Goal: Task Accomplishment & Management: Manage account settings

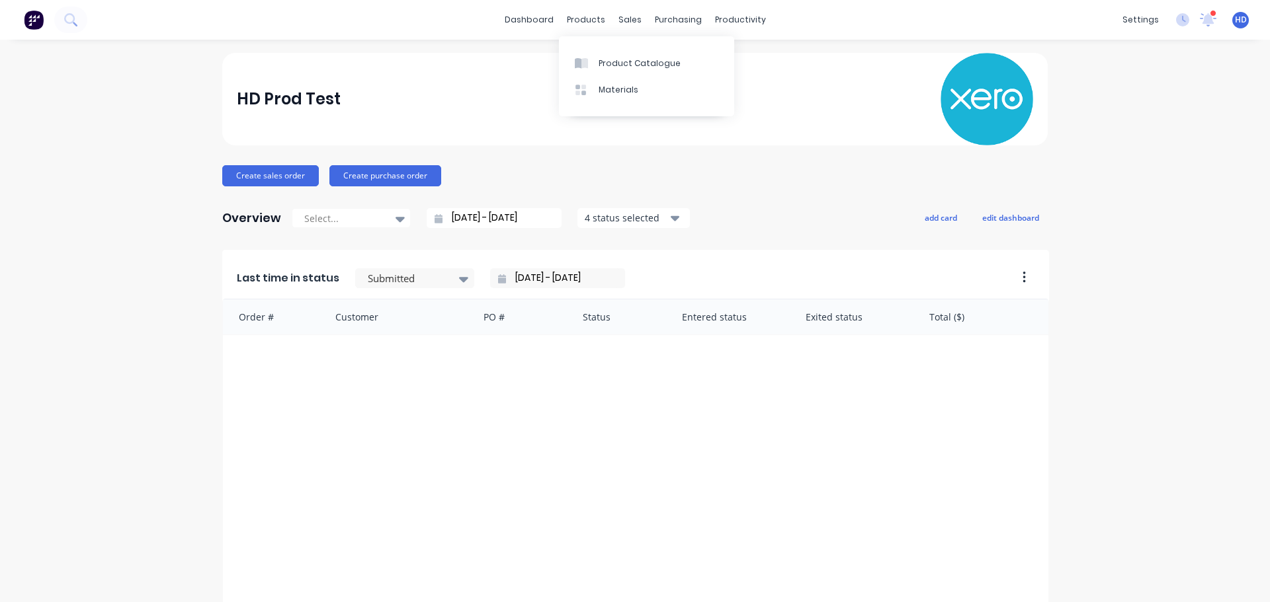
drag, startPoint x: 619, startPoint y: 54, endPoint x: 578, endPoint y: 49, distance: 41.3
click at [619, 54] on link "Product Catalogue" at bounding box center [646, 63] width 175 height 26
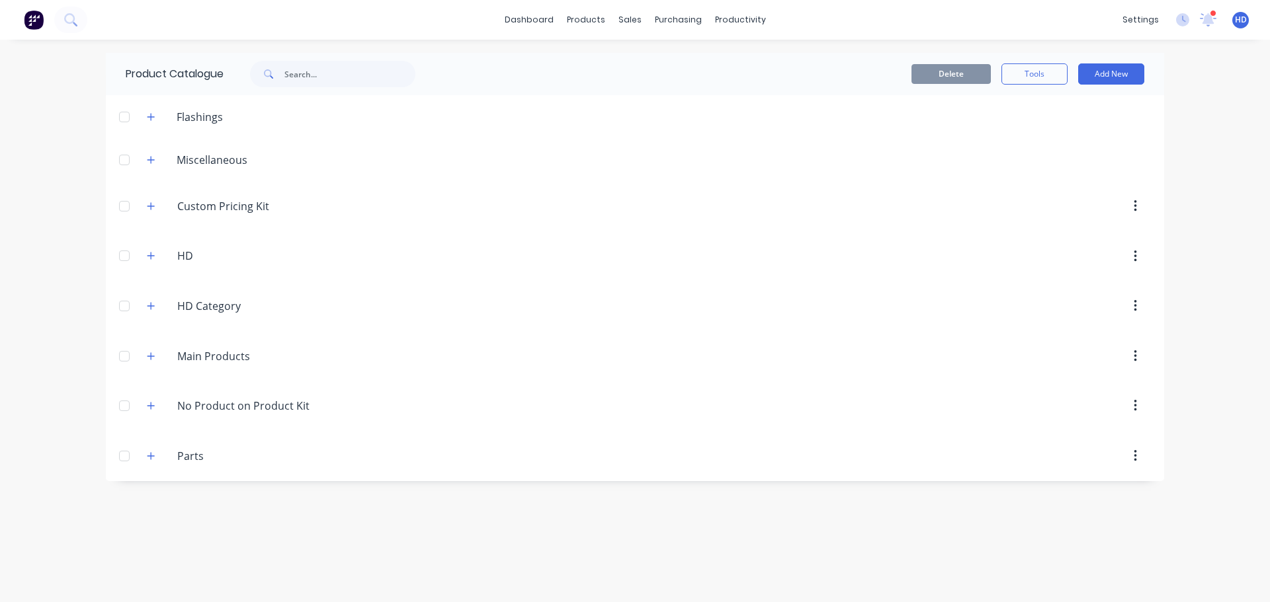
click at [1242, 20] on span "HD" at bounding box center [1241, 20] width 12 height 12
click at [1133, 163] on div "Sign out" at bounding box center [1128, 166] width 36 height 12
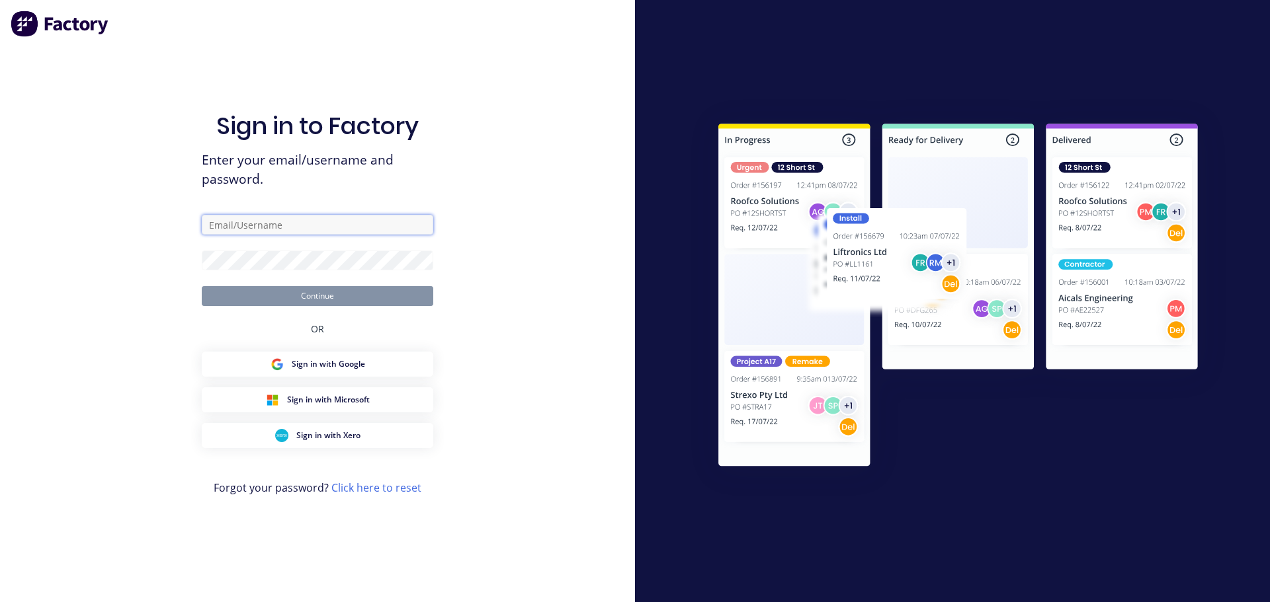
click at [321, 218] on input "text" at bounding box center [317, 225] width 231 height 20
type input "[PERSON_NAME][EMAIL_ADDRESS][DOMAIN_NAME]"
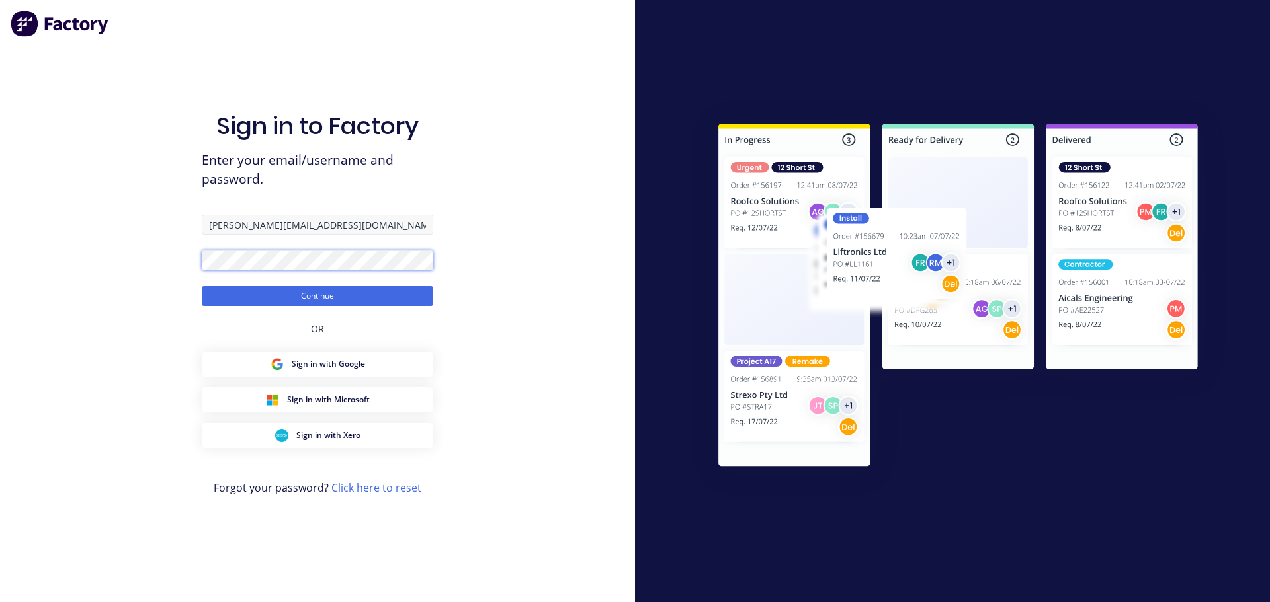
click at [202, 286] on button "Continue" at bounding box center [317, 296] width 231 height 20
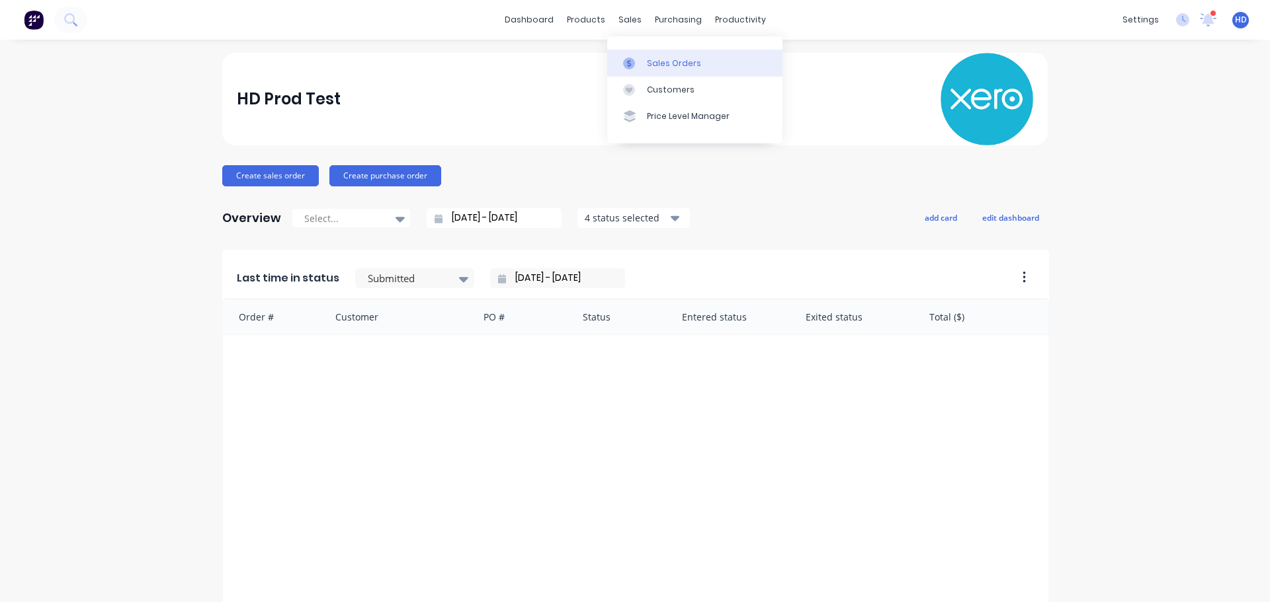
click at [661, 67] on div "Sales Orders" at bounding box center [674, 64] width 54 height 12
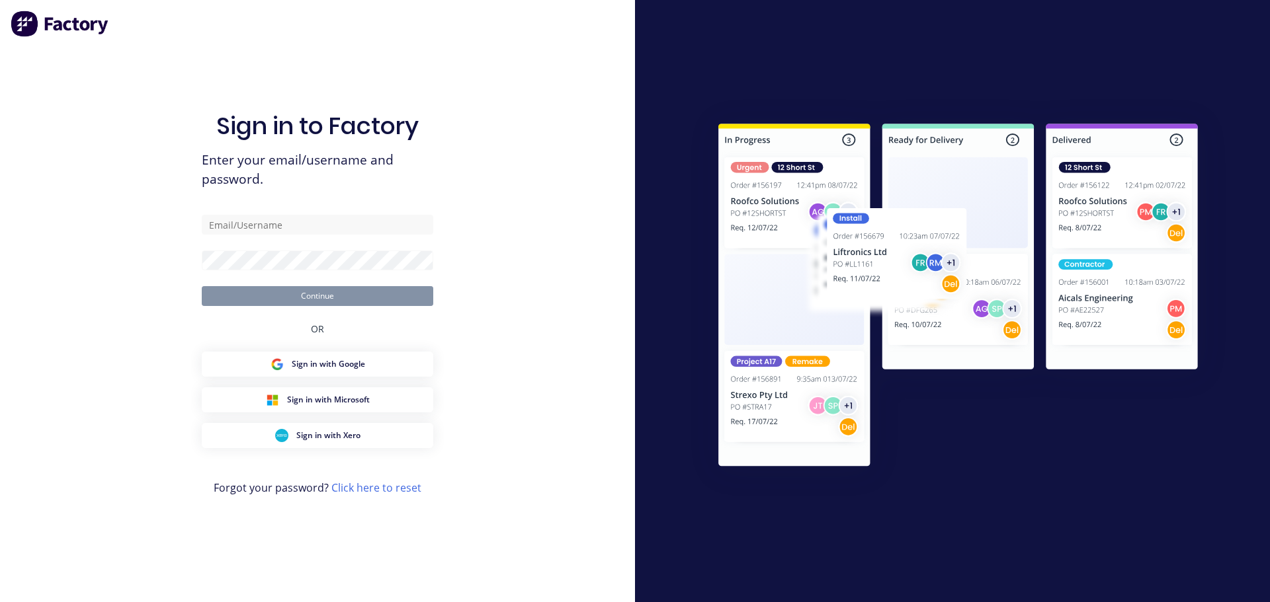
click at [515, 127] on div "Sign in to Factory Enter your email/username and password. Continue OR Sign in …" at bounding box center [317, 301] width 635 height 602
click at [264, 217] on input "text" at bounding box center [317, 225] width 231 height 20
type input "harold+prodtest@factory.app"
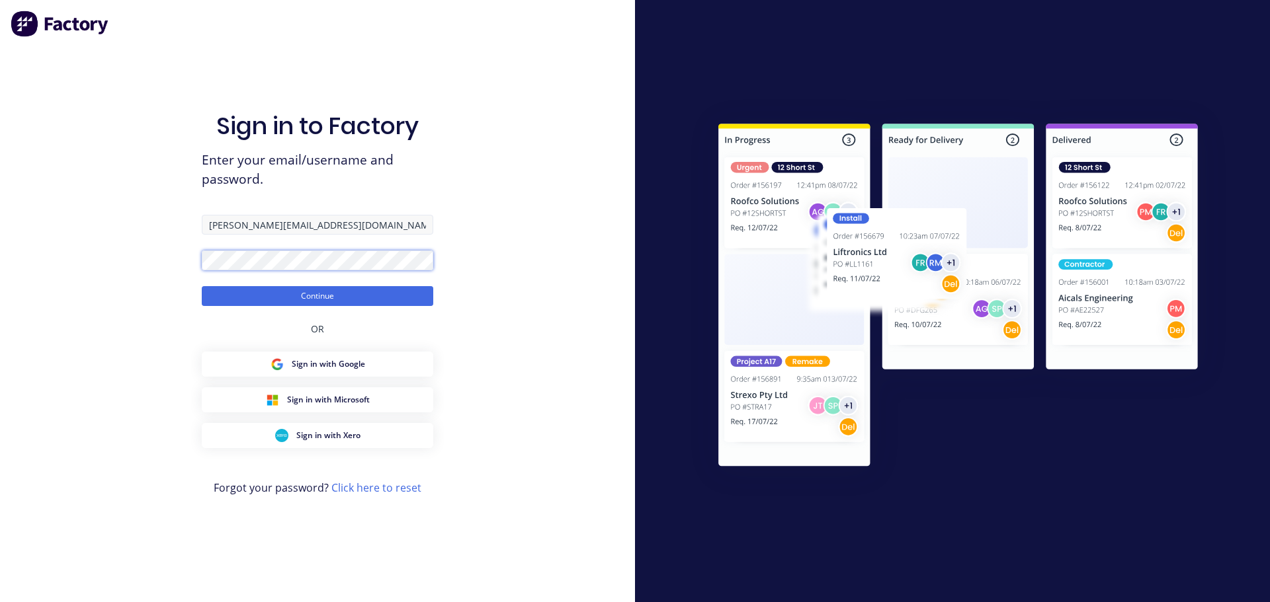
click at [202, 286] on button "Continue" at bounding box center [317, 296] width 231 height 20
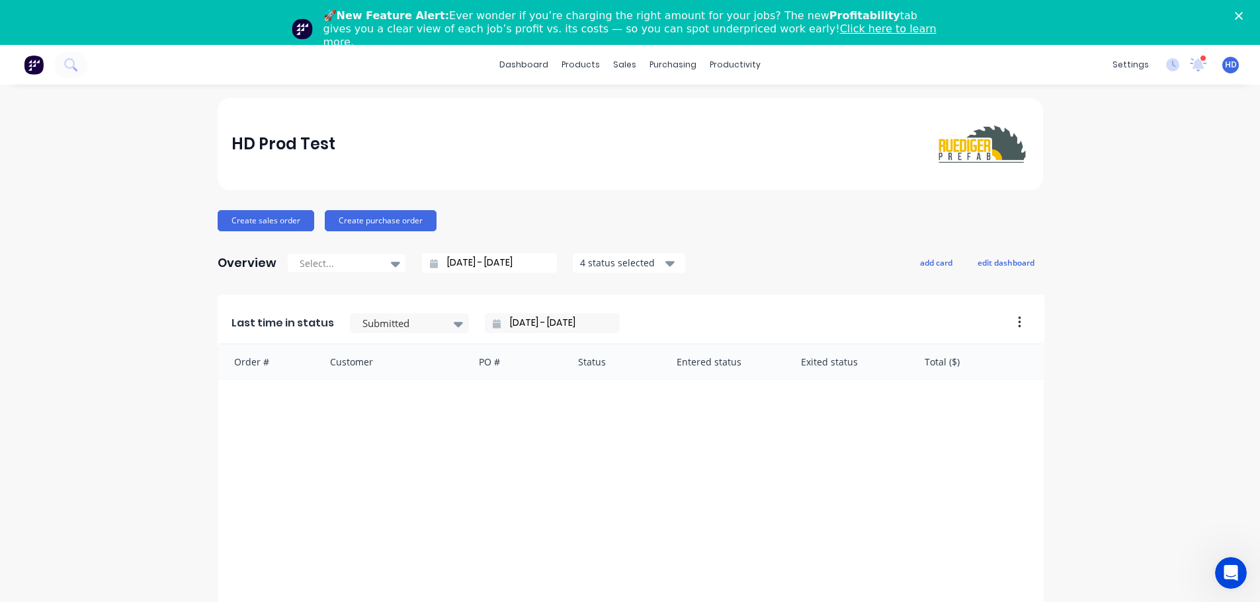
click at [1243, 16] on icon "Close" at bounding box center [1239, 16] width 8 height 8
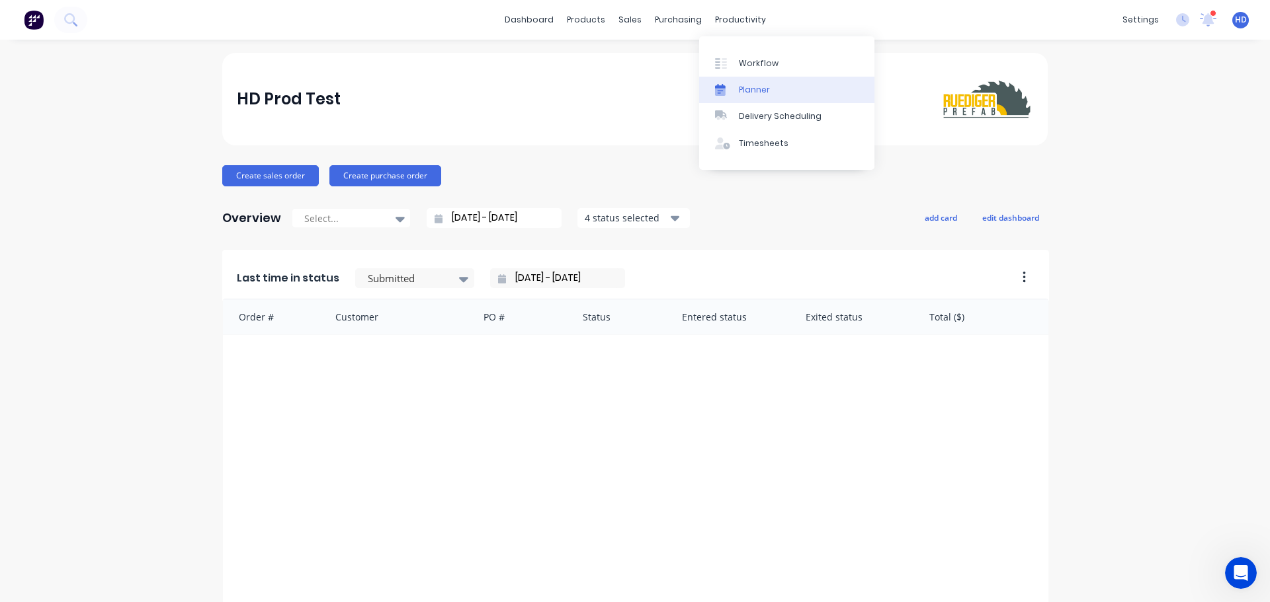
click at [764, 84] on div "Planner" at bounding box center [754, 90] width 31 height 12
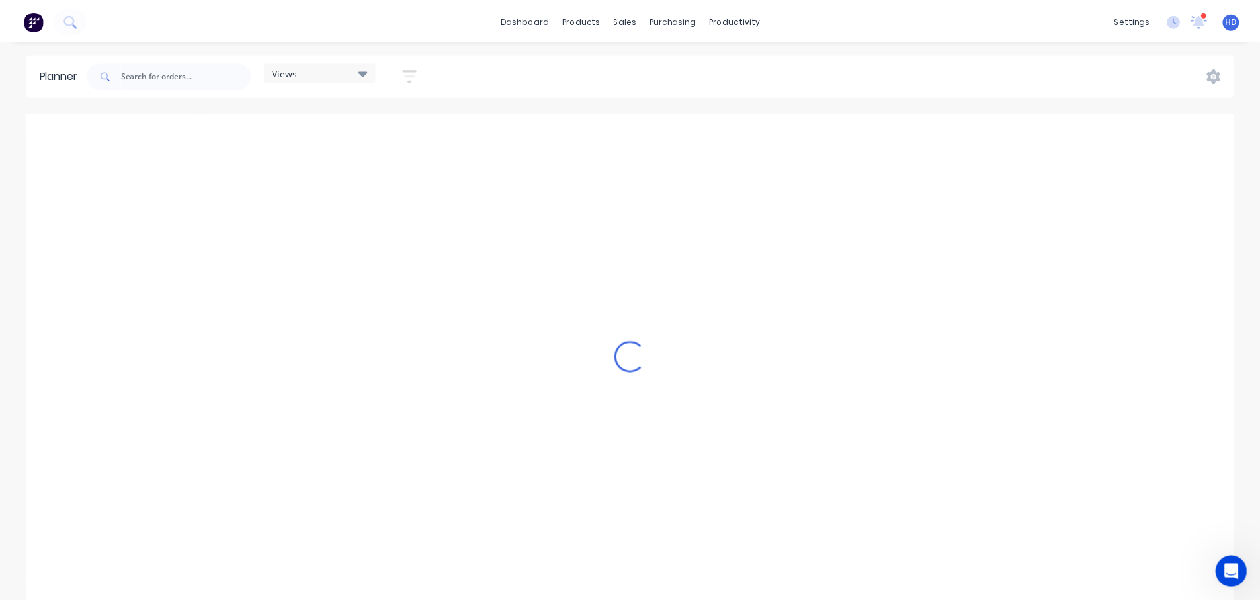
scroll to position [0, 741]
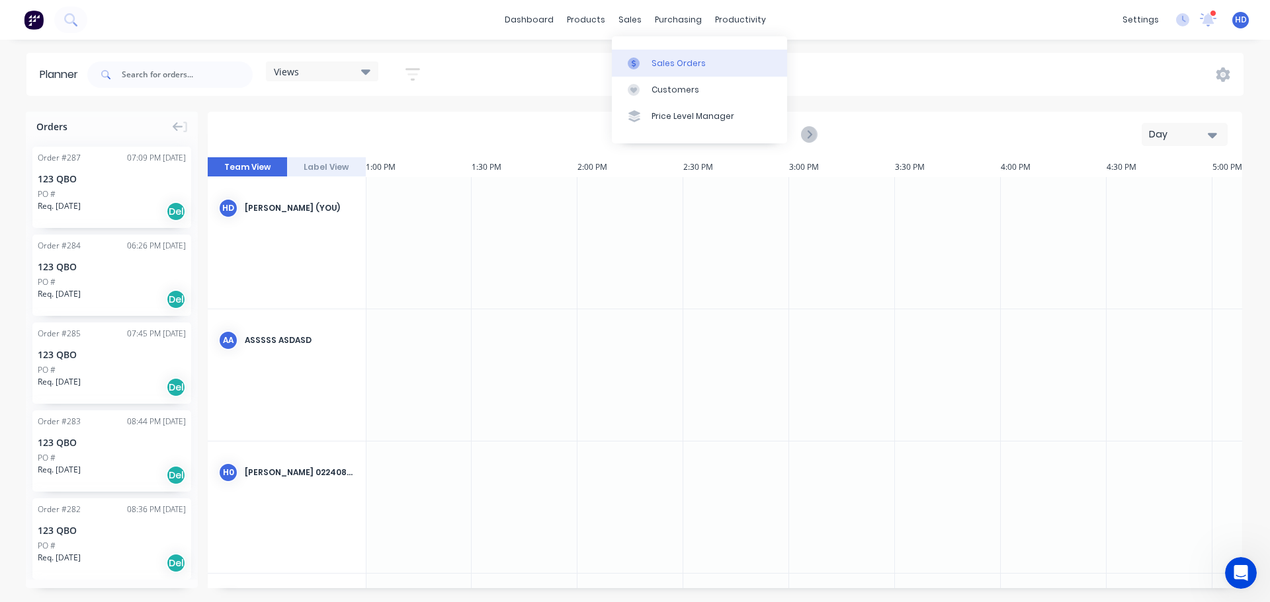
click at [669, 51] on link "Sales Orders" at bounding box center [699, 63] width 175 height 26
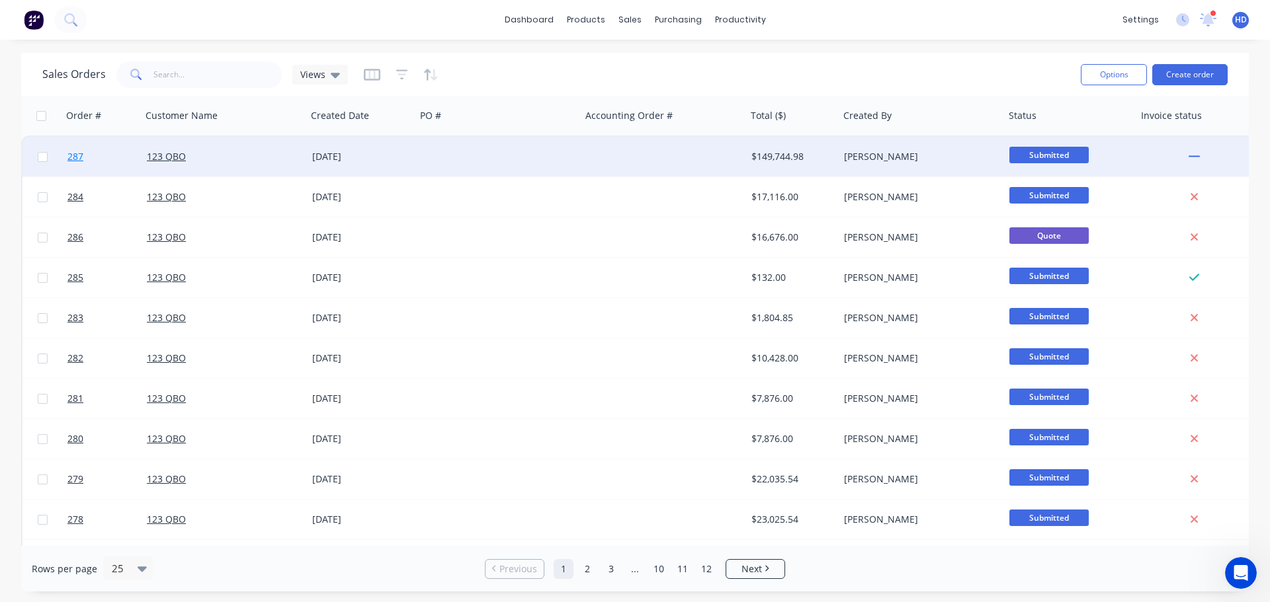
click at [96, 157] on link "287" at bounding box center [106, 157] width 79 height 40
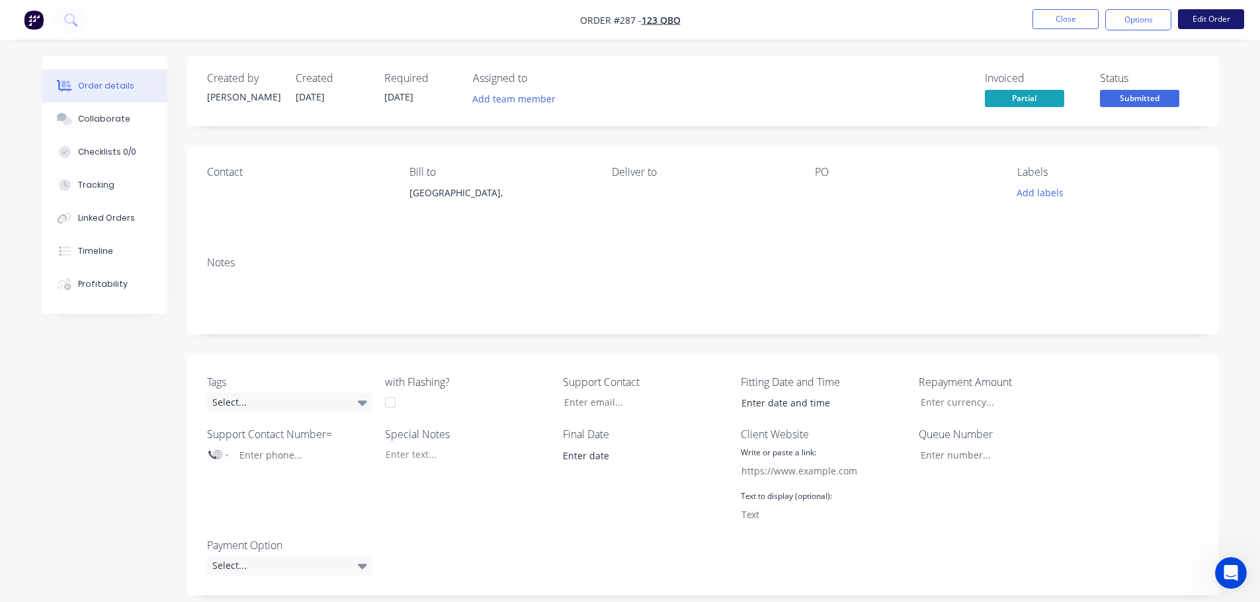
click at [1198, 16] on button "Edit Order" at bounding box center [1211, 19] width 66 height 20
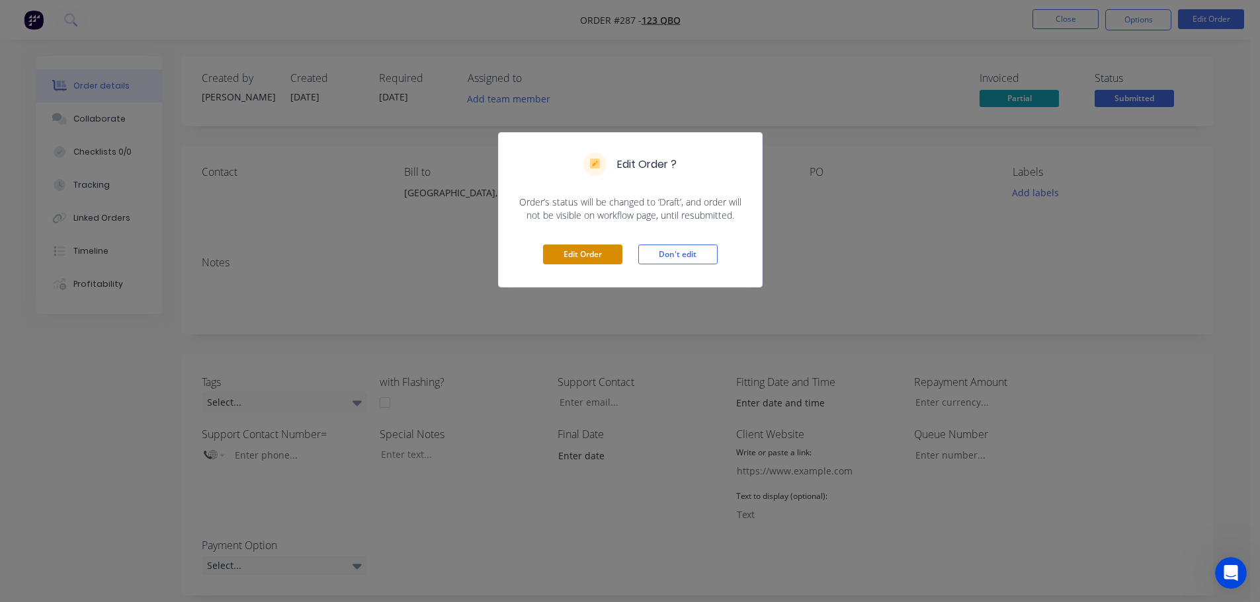
click at [577, 259] on button "Edit Order" at bounding box center [582, 255] width 79 height 20
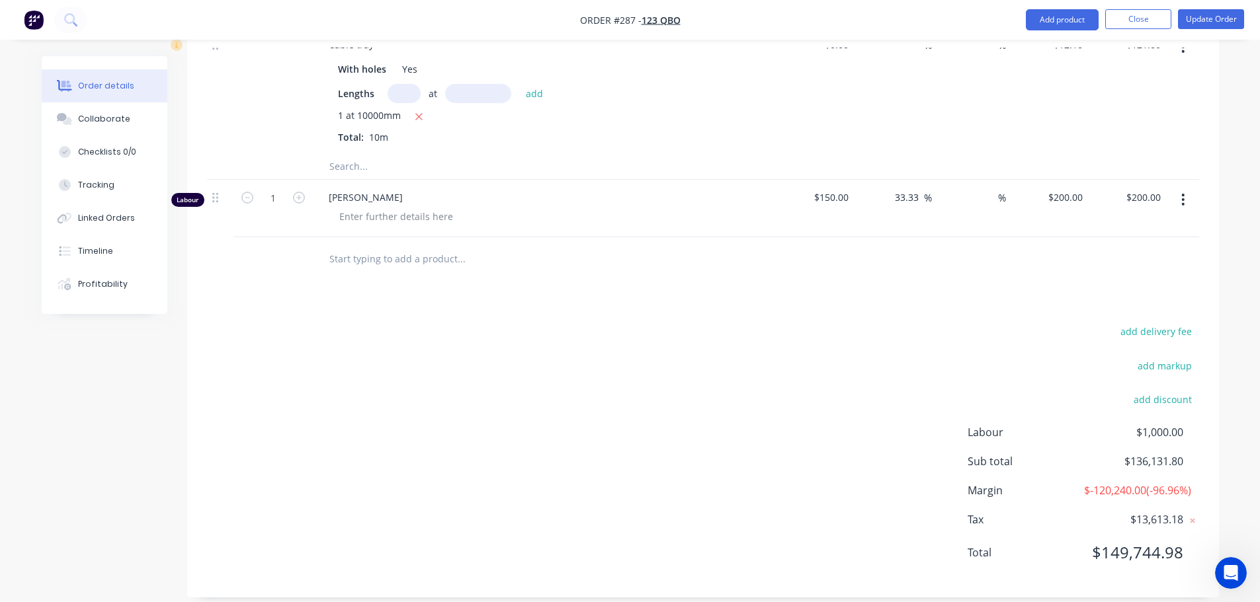
scroll to position [2504, 0]
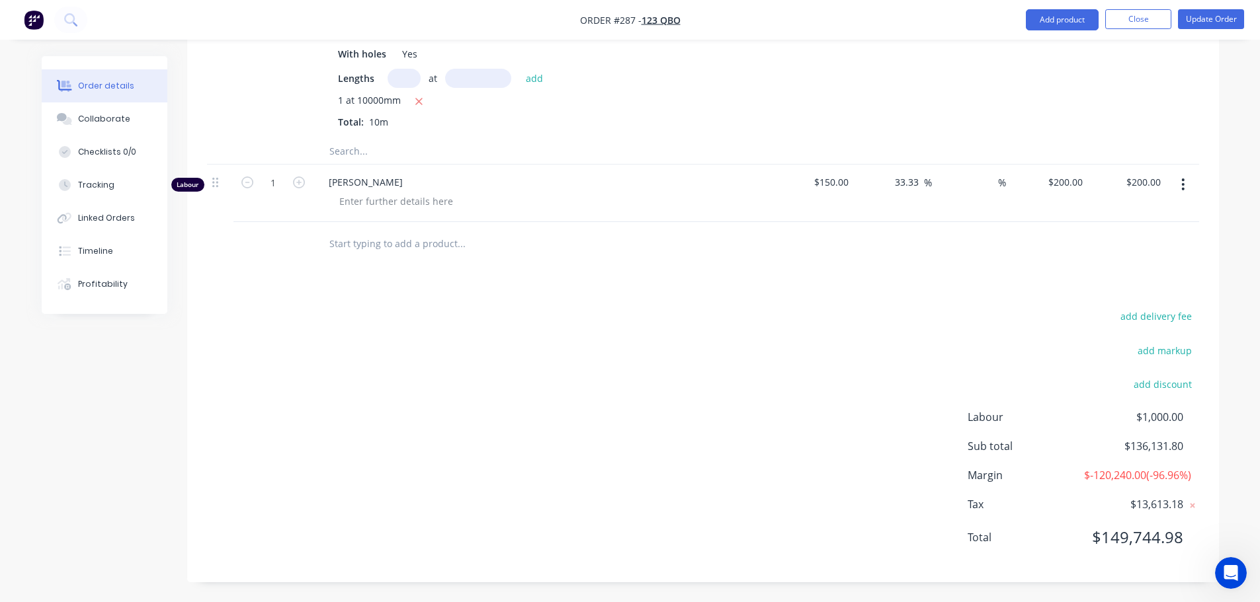
click at [398, 230] on input "text" at bounding box center [461, 243] width 265 height 26
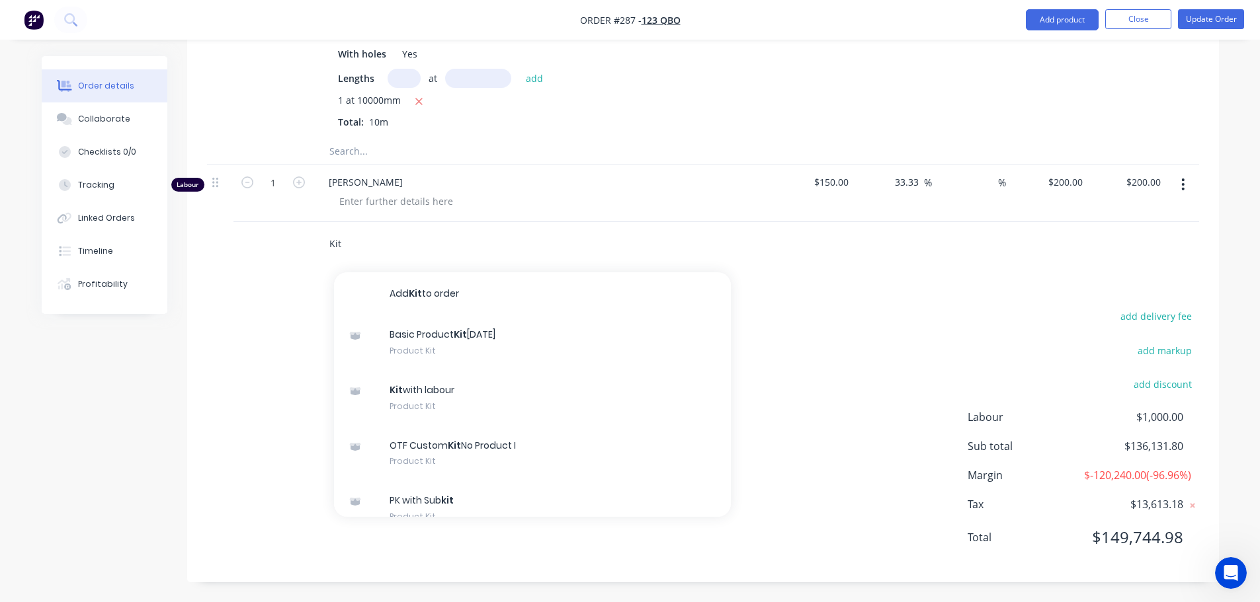
type input "Kit"
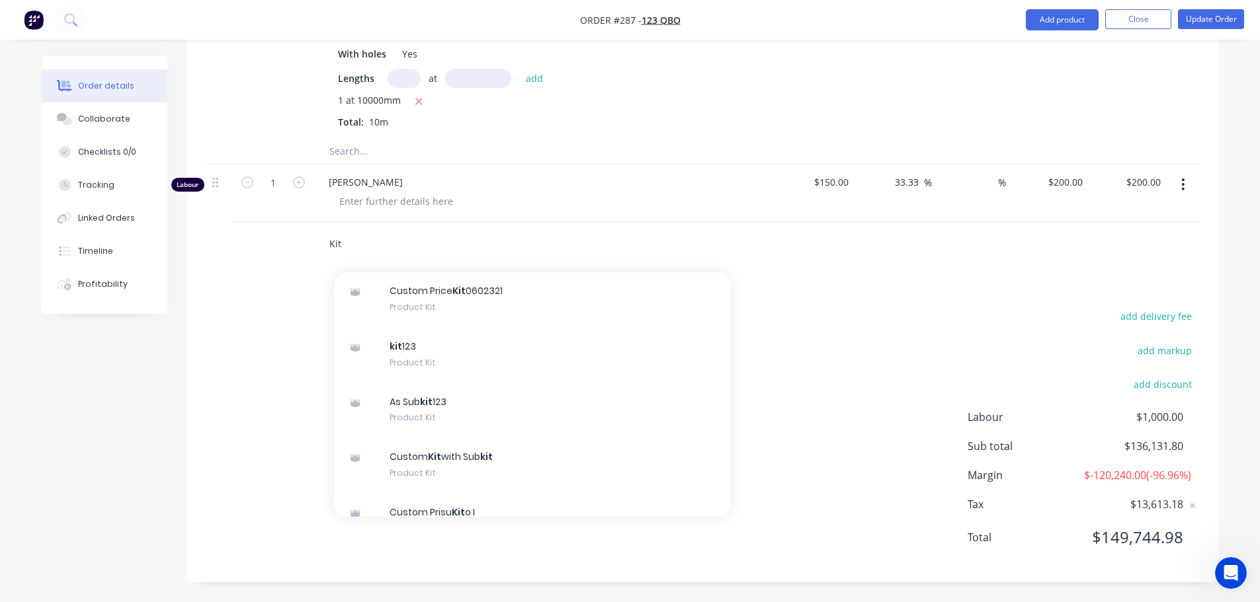
scroll to position [850, 0]
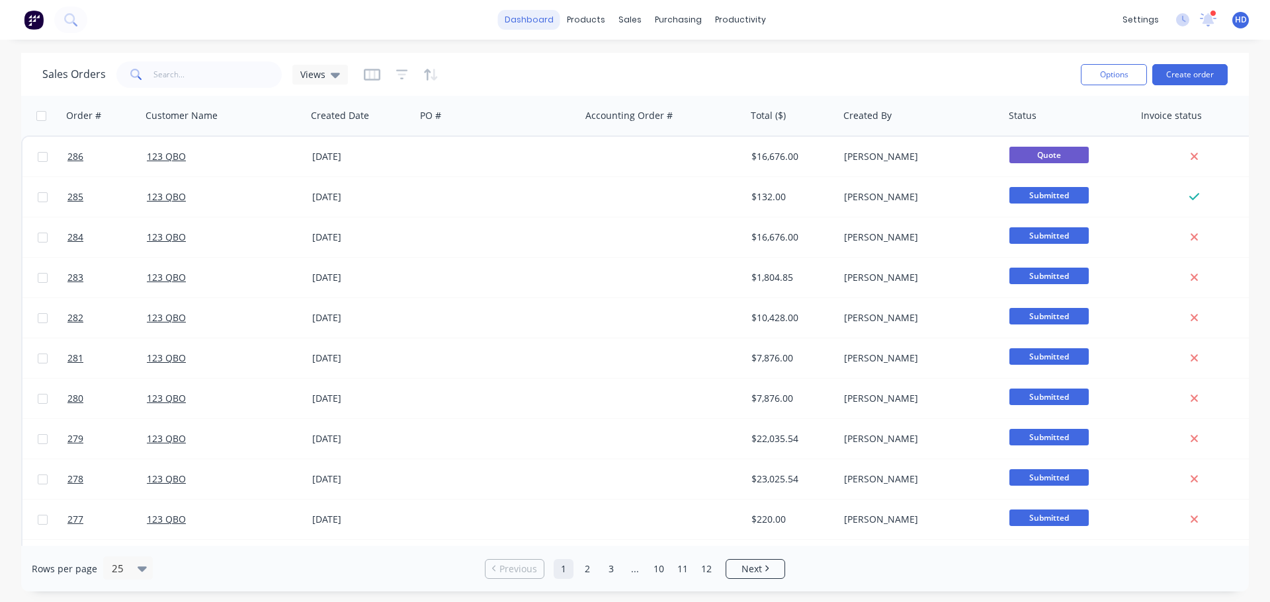
click at [528, 17] on link "dashboard" at bounding box center [529, 20] width 62 height 20
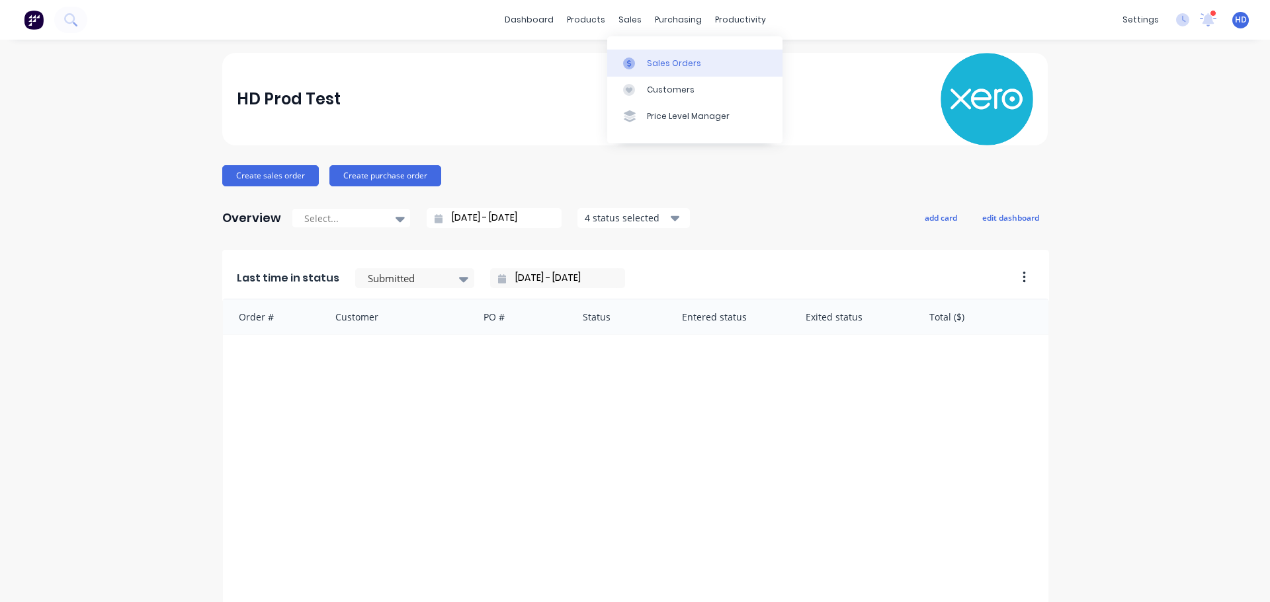
click at [656, 54] on link "Sales Orders" at bounding box center [694, 63] width 175 height 26
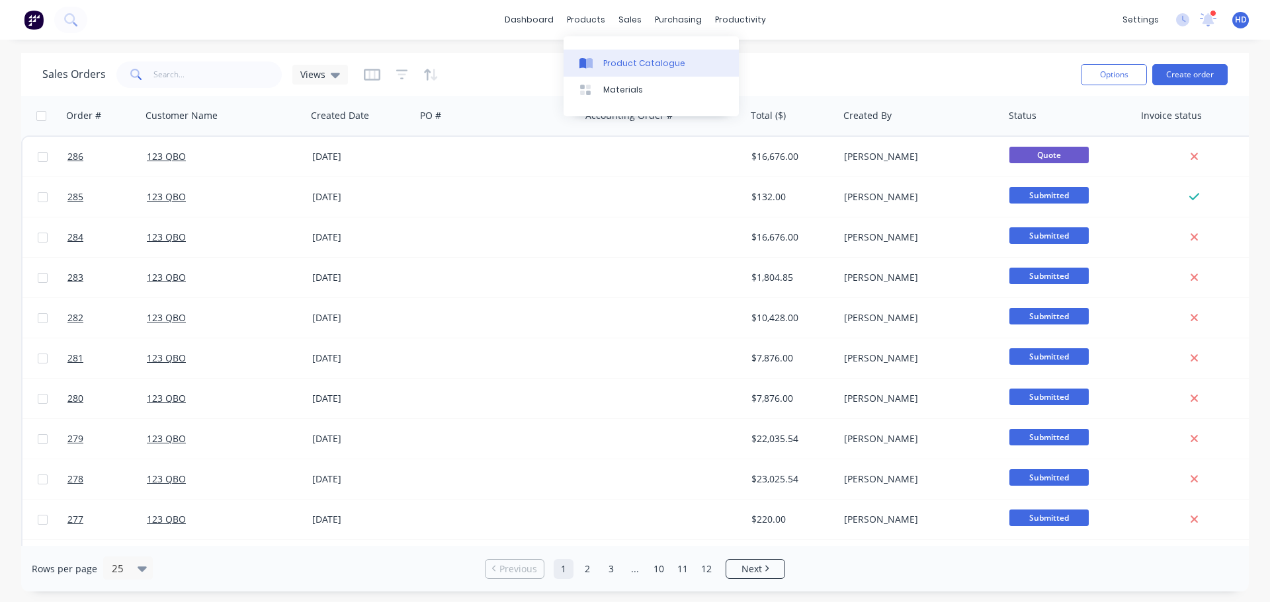
click at [631, 63] on div "Product Catalogue" at bounding box center [644, 64] width 82 height 12
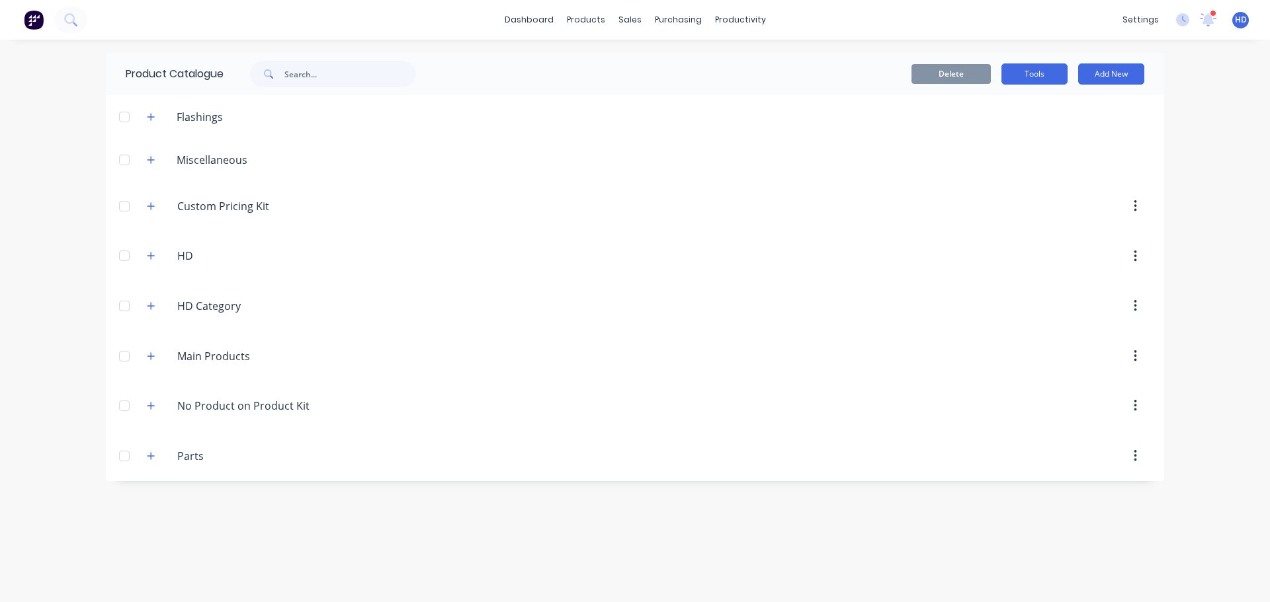
click at [1047, 73] on button "Tools" at bounding box center [1034, 73] width 66 height 21
click at [120, 358] on div at bounding box center [124, 356] width 26 height 26
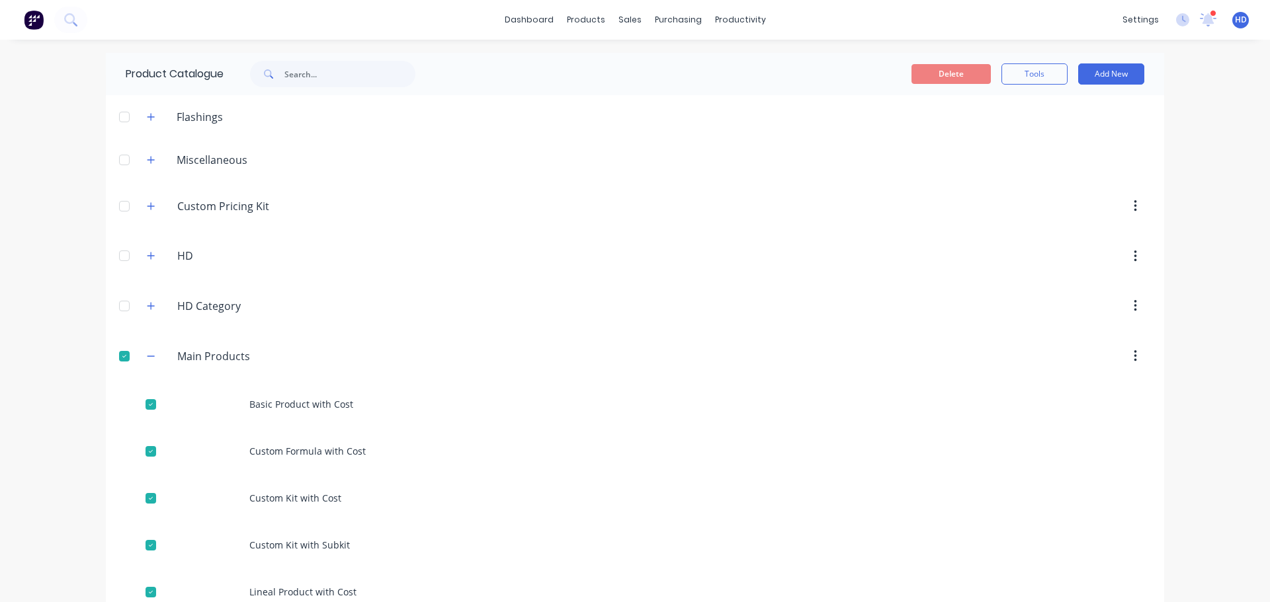
click at [1127, 354] on button "button" at bounding box center [1135, 357] width 31 height 24
click at [1217, 266] on div "dashboard products sales purchasing productivity dashboard products Product Cat…" at bounding box center [635, 301] width 1270 height 602
click at [1036, 75] on button "Tools" at bounding box center [1034, 73] width 66 height 21
click at [1213, 112] on div "dashboard products sales purchasing productivity dashboard products Product Cat…" at bounding box center [635, 301] width 1270 height 602
click at [1119, 73] on button "Add New" at bounding box center [1111, 73] width 66 height 21
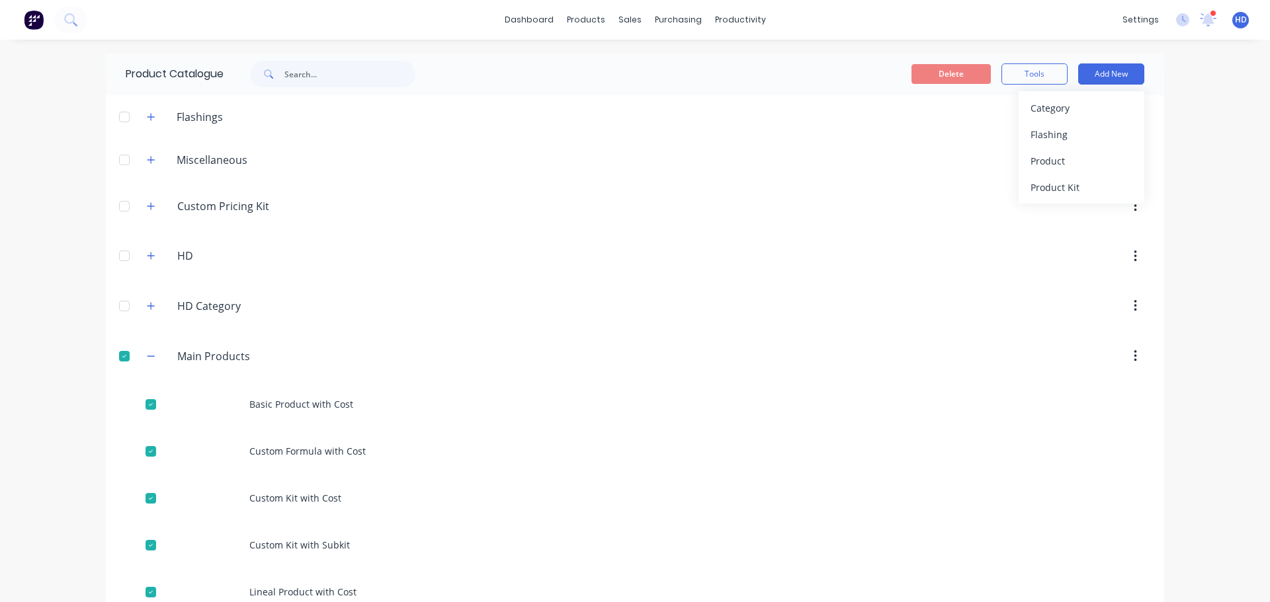
click at [1215, 67] on div "dashboard products sales purchasing productivity dashboard products Product Cat…" at bounding box center [635, 301] width 1270 height 602
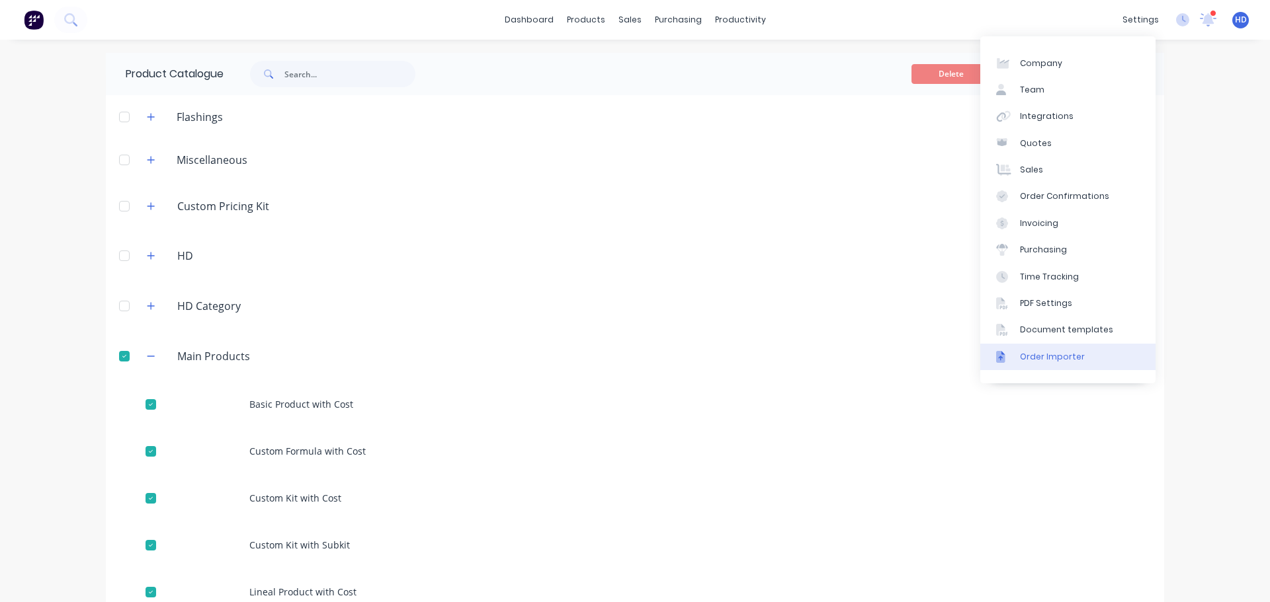
click at [1069, 358] on div "Order Importer" at bounding box center [1052, 357] width 65 height 12
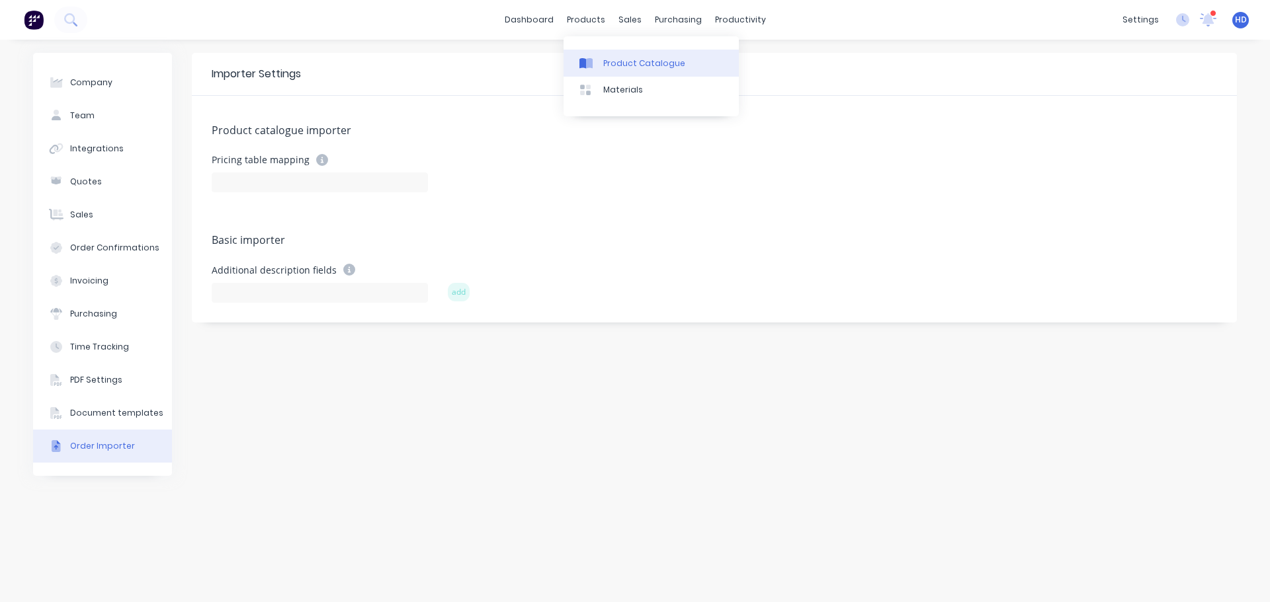
click at [614, 58] on div "Product Catalogue" at bounding box center [644, 64] width 82 height 12
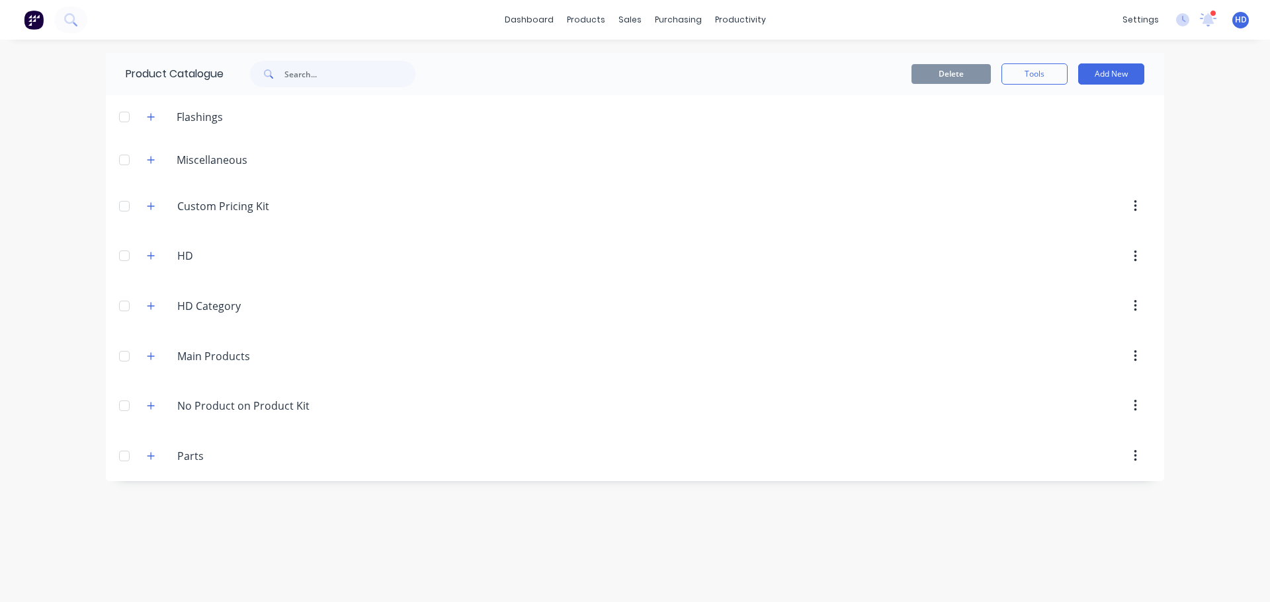
click at [1135, 302] on icon "button" at bounding box center [1134, 306] width 3 height 12
drag, startPoint x: 1237, startPoint y: 356, endPoint x: 276, endPoint y: 294, distance: 962.9
click at [1221, 356] on div "dashboard products sales purchasing productivity dashboard products Product Cat…" at bounding box center [635, 301] width 1270 height 602
click at [128, 354] on div at bounding box center [124, 356] width 26 height 26
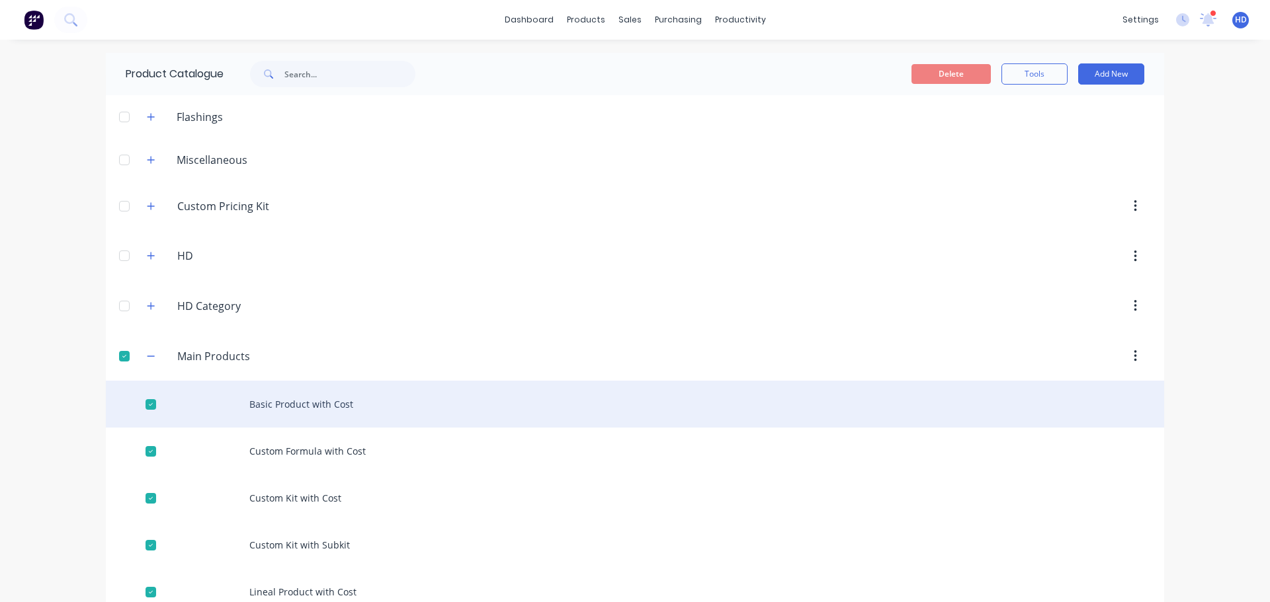
drag, startPoint x: 116, startPoint y: 360, endPoint x: 142, endPoint y: 398, distance: 46.2
click at [116, 361] on div at bounding box center [124, 356] width 26 height 26
click at [140, 411] on div at bounding box center [151, 404] width 26 height 26
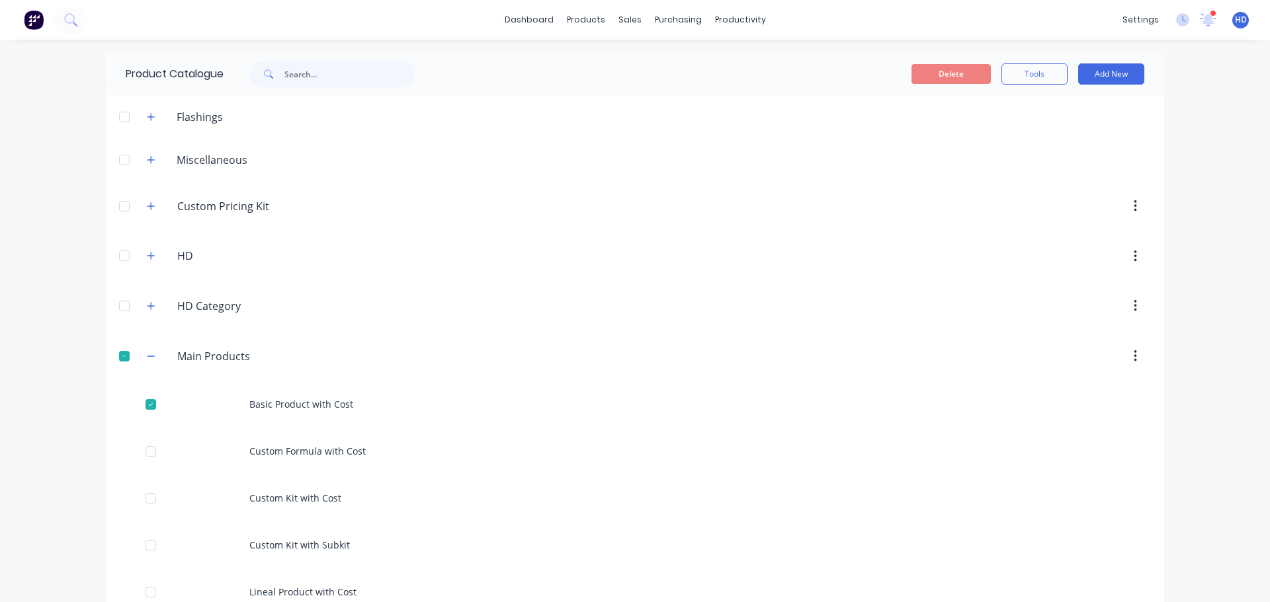
click at [1133, 361] on icon "button" at bounding box center [1134, 356] width 3 height 12
click at [1251, 331] on div "dashboard products sales purchasing productivity dashboard products Product Cat…" at bounding box center [635, 301] width 1270 height 602
click at [1029, 67] on button "Tools" at bounding box center [1034, 73] width 66 height 21
